Goal: Task Accomplishment & Management: Manage account settings

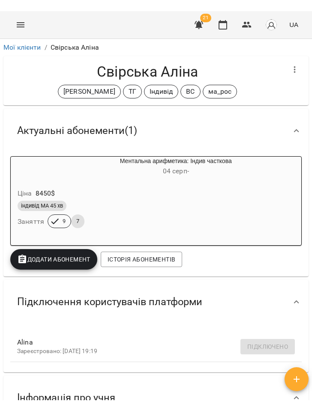
scroll to position [515, 0]
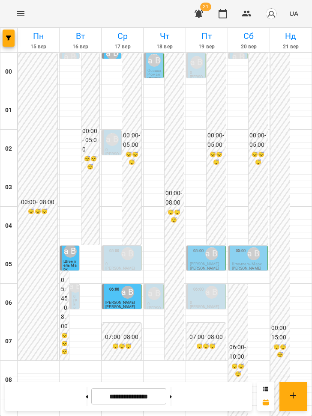
scroll to position [504, 0]
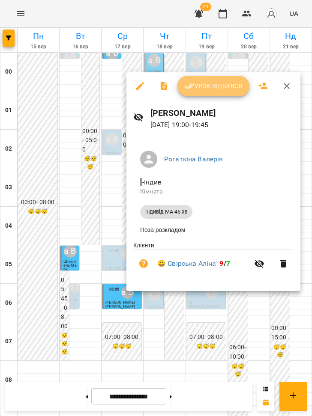
click at [222, 92] on button "Урок відбувся" at bounding box center [213, 86] width 72 height 21
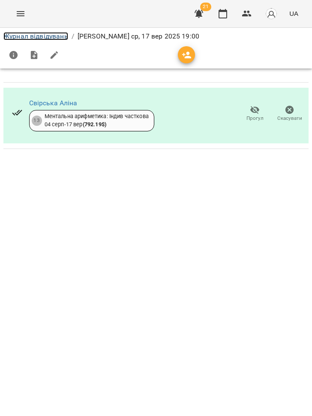
click at [45, 36] on link "Журнал відвідувань" at bounding box center [35, 36] width 65 height 8
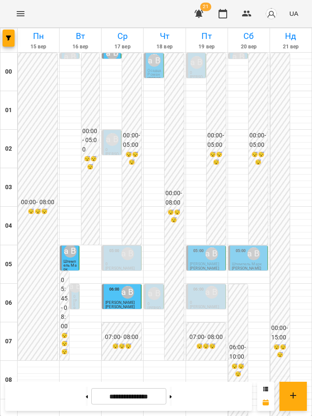
scroll to position [572, 0]
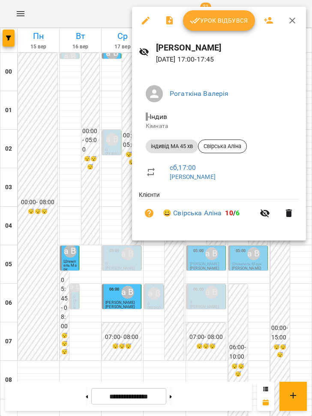
click at [239, 280] on div at bounding box center [156, 208] width 312 height 416
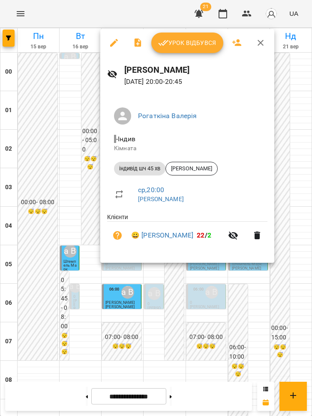
click at [197, 51] on button "Урок відбувся" at bounding box center [187, 43] width 72 height 21
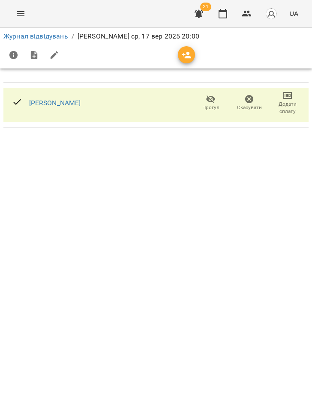
click at [47, 31] on li "Журнал відвідувань" at bounding box center [35, 36] width 65 height 10
click at [47, 34] on link "Журнал відвідувань" at bounding box center [35, 36] width 65 height 8
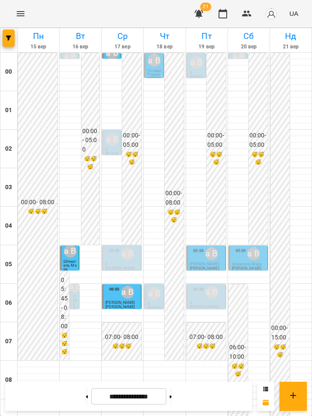
scroll to position [519, 0]
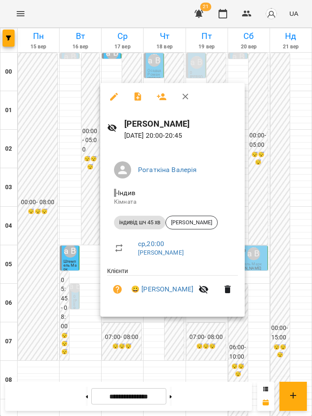
click at [209, 364] on div at bounding box center [156, 208] width 312 height 416
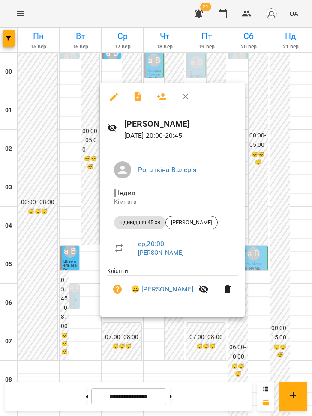
click at [168, 342] on div at bounding box center [156, 208] width 312 height 416
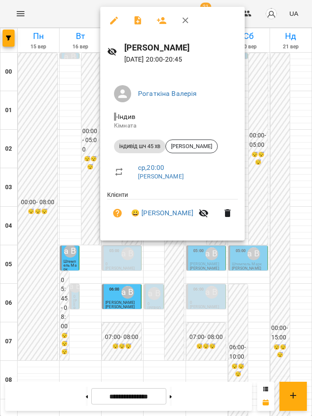
click at [146, 258] on div at bounding box center [156, 208] width 312 height 416
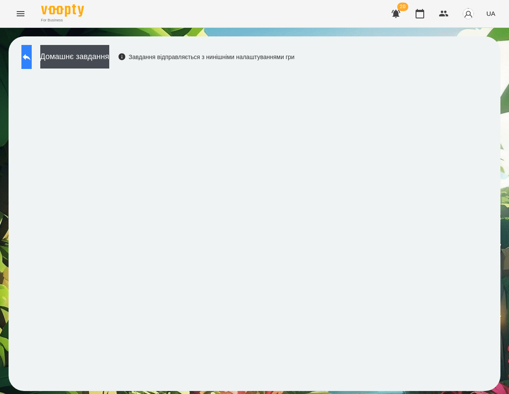
click at [32, 54] on icon at bounding box center [26, 57] width 10 height 10
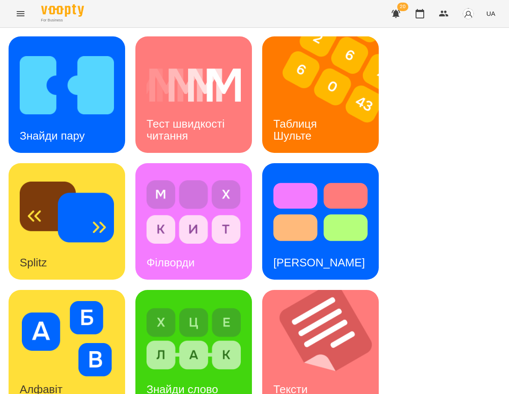
scroll to position [277, 0]
click at [64, 373] on div "Алфавіт" at bounding box center [41, 390] width 65 height 34
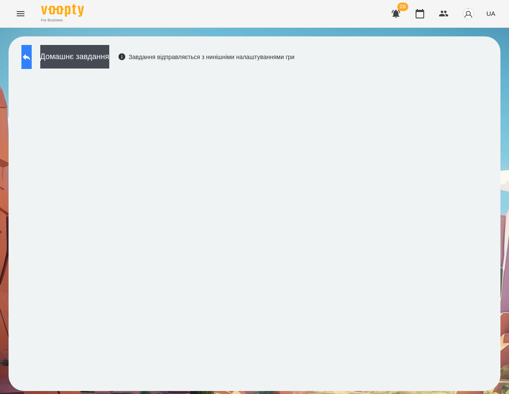
click at [32, 61] on icon at bounding box center [26, 57] width 10 height 10
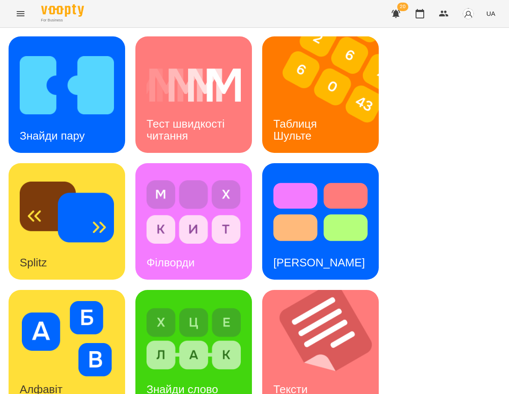
scroll to position [66, 0]
click at [318, 290] on img at bounding box center [325, 348] width 127 height 116
